Goal: Complete Application Form: Complete application form

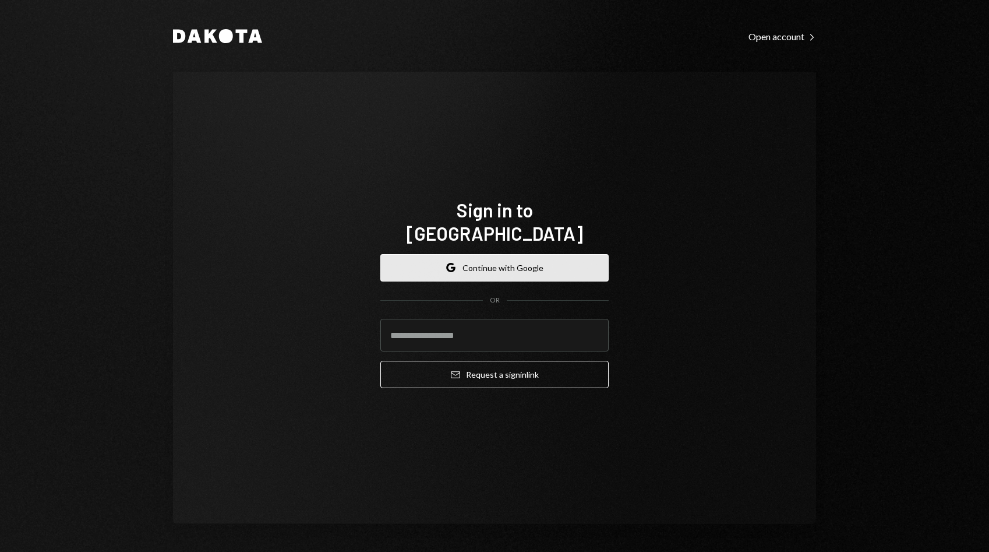
click at [498, 255] on button "Google Continue with Google" at bounding box center [494, 267] width 228 height 27
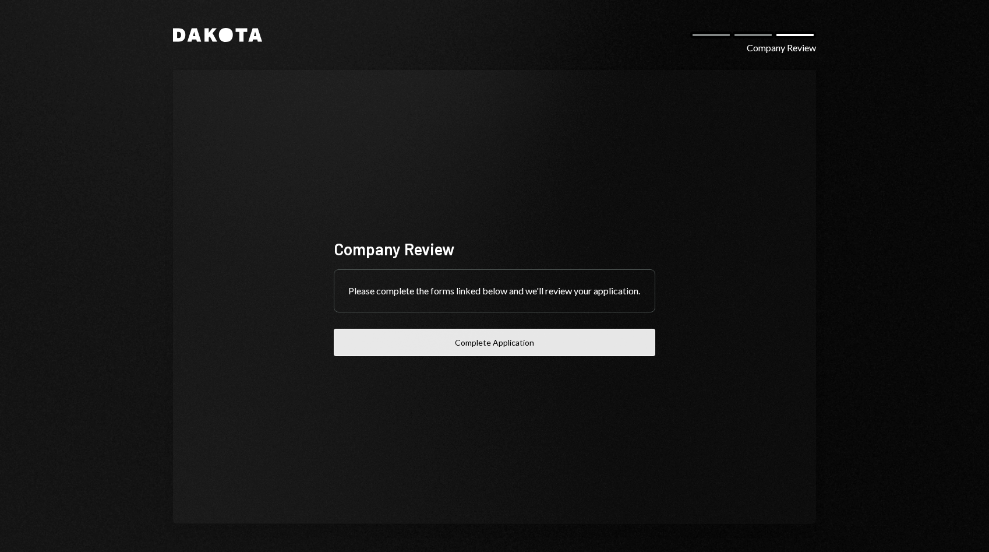
click at [419, 346] on button "Complete Application" at bounding box center [495, 342] width 322 height 27
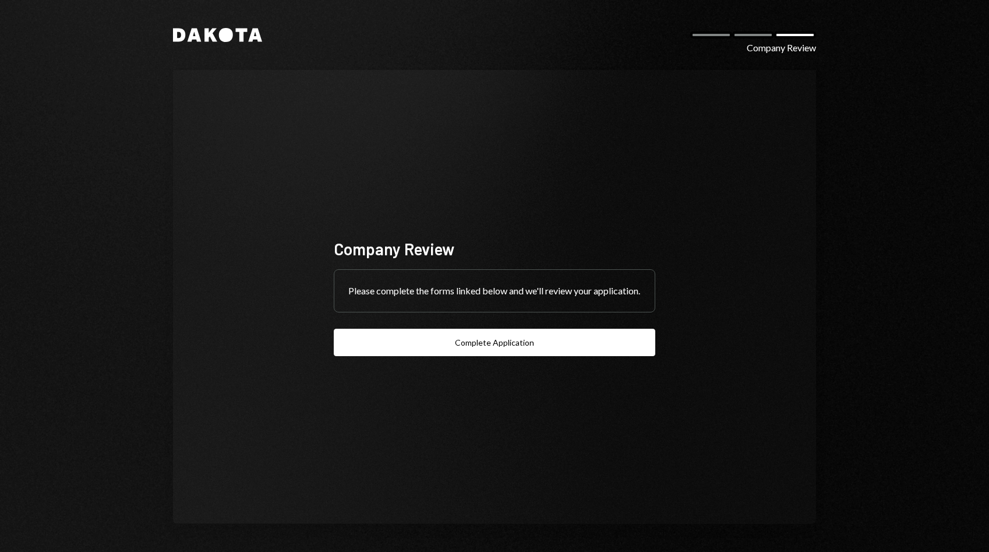
click at [759, 35] on div at bounding box center [753, 34] width 42 height 7
click at [749, 40] on div "Dakota Company Review" at bounding box center [494, 35] width 643 height 14
click at [749, 36] on div at bounding box center [753, 34] width 42 height 7
click at [705, 36] on div at bounding box center [711, 34] width 42 height 7
click at [364, 67] on div "Dakota Company Review Company Review Please complete the forms linked below and…" at bounding box center [494, 276] width 699 height 552
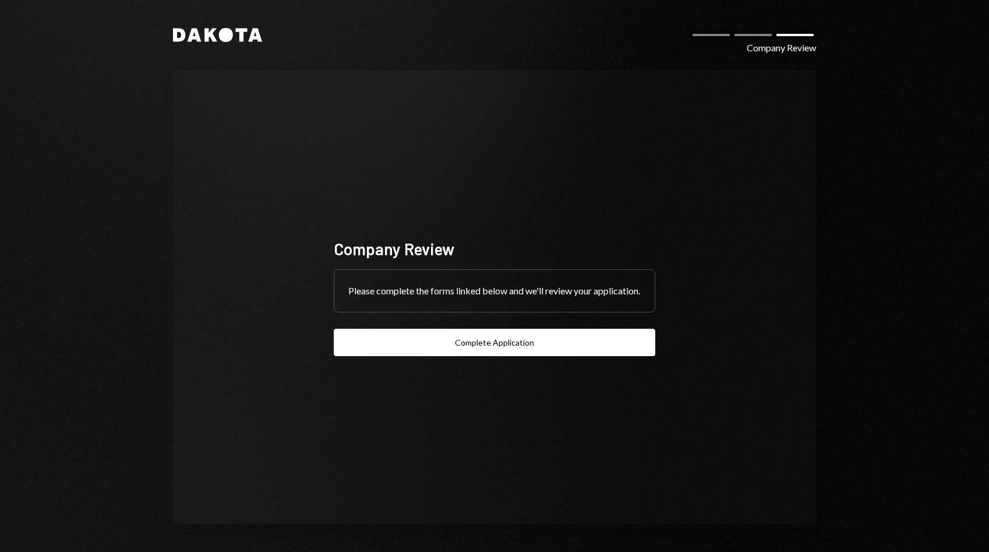
click at [364, 67] on div "Dakota Company Review Company Review Please complete the forms linked below and…" at bounding box center [494, 276] width 699 height 552
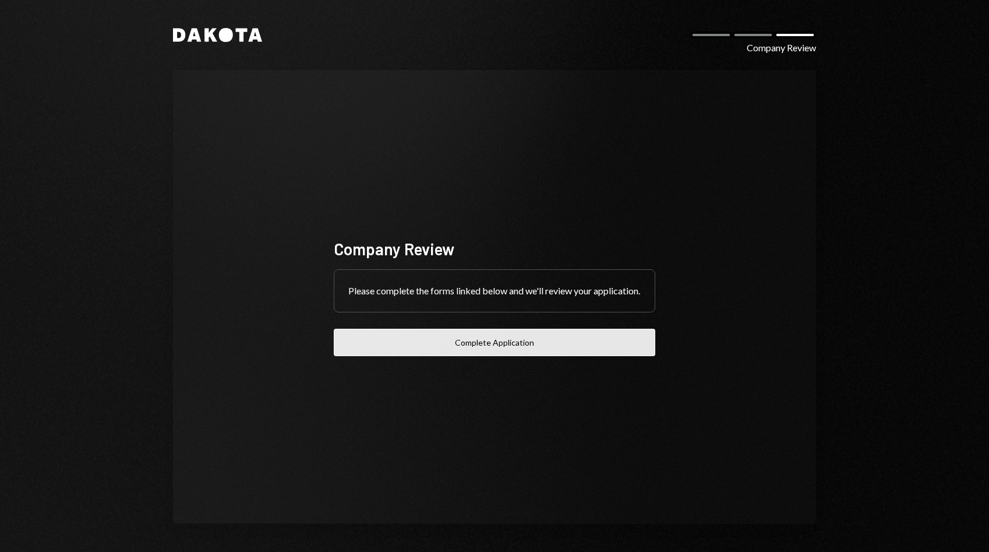
click at [391, 354] on button "Complete Application" at bounding box center [495, 342] width 322 height 27
